Goal: Task Accomplishment & Management: Use online tool/utility

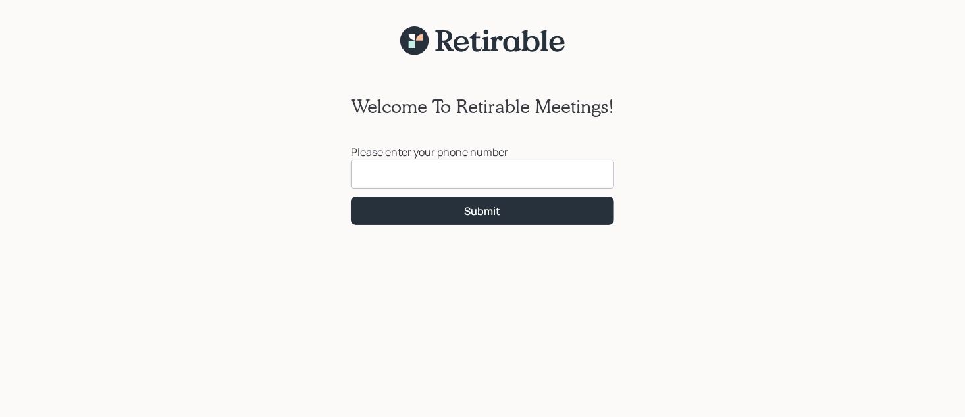
click at [504, 179] on input at bounding box center [482, 174] width 263 height 29
type input "[PHONE_NUMBER]"
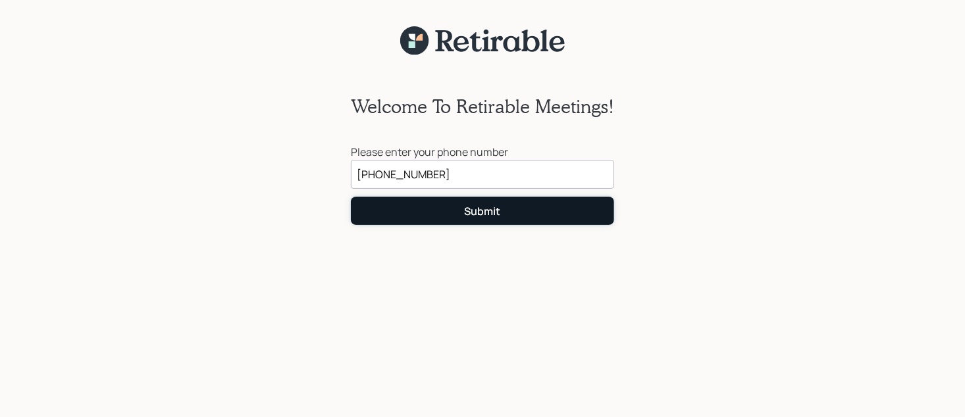
click at [511, 213] on button "Submit" at bounding box center [482, 211] width 263 height 28
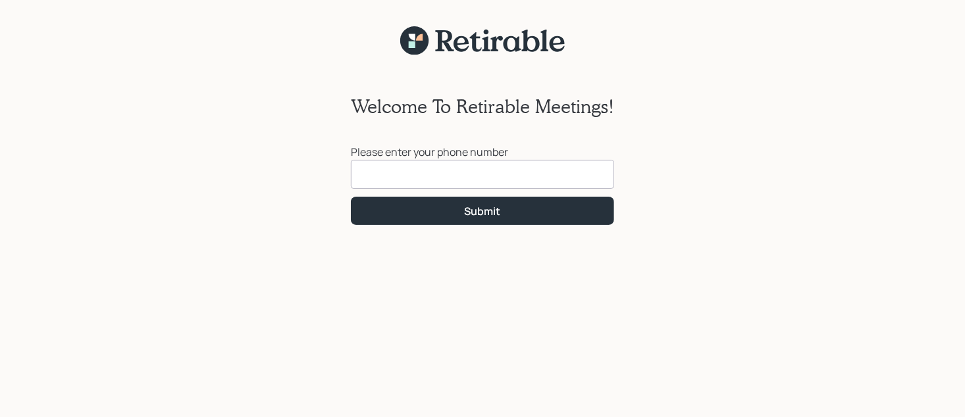
click at [426, 178] on input at bounding box center [482, 174] width 263 height 29
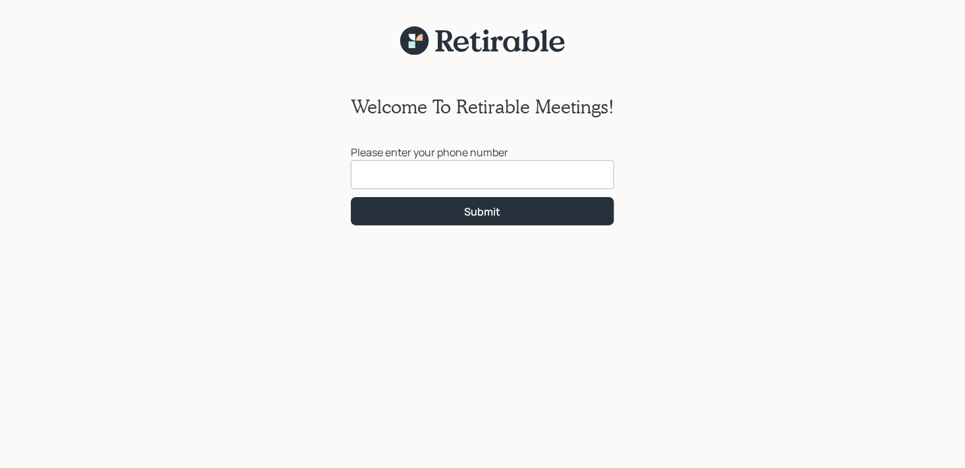
click at [656, 114] on div "Welcome To Retirable Meetings! Please enter your phone number Submit" at bounding box center [482, 270] width 965 height 428
click at [637, 58] on div "Welcome To Retirable Meetings! Please enter your phone number Submit" at bounding box center [482, 270] width 965 height 428
click at [296, 57] on div "Welcome To Retirable Meetings! Please enter your phone number Submit" at bounding box center [482, 270] width 965 height 428
click at [512, 176] on input at bounding box center [482, 174] width 263 height 29
type input "(570) 448-9086"
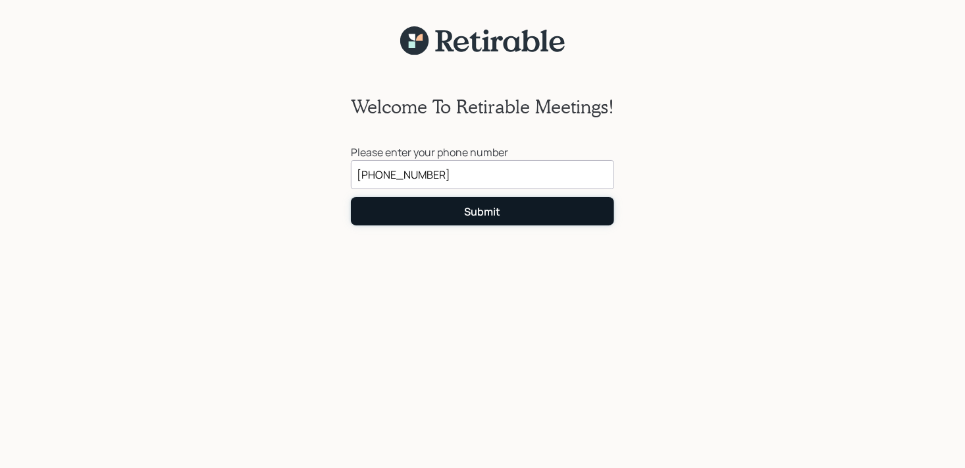
click at [460, 209] on button "Submit" at bounding box center [482, 211] width 263 height 28
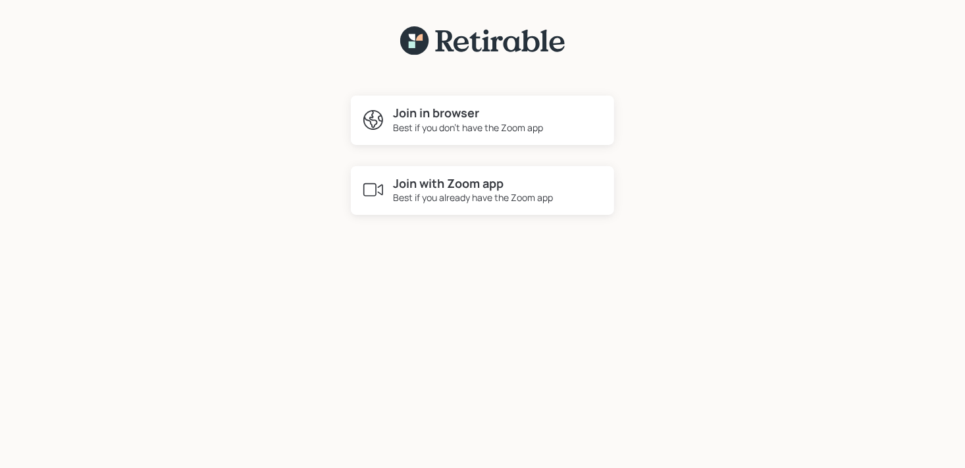
click at [525, 188] on h4 "Join with Zoom app" at bounding box center [473, 183] width 160 height 14
